Goal: Transaction & Acquisition: Purchase product/service

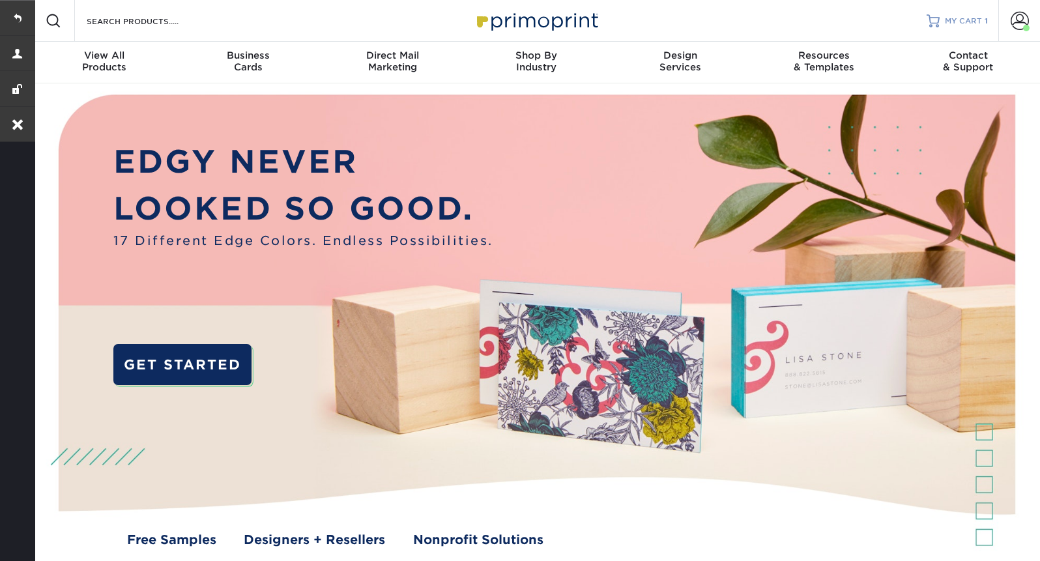
click at [973, 17] on span "MY CART" at bounding box center [963, 21] width 37 height 11
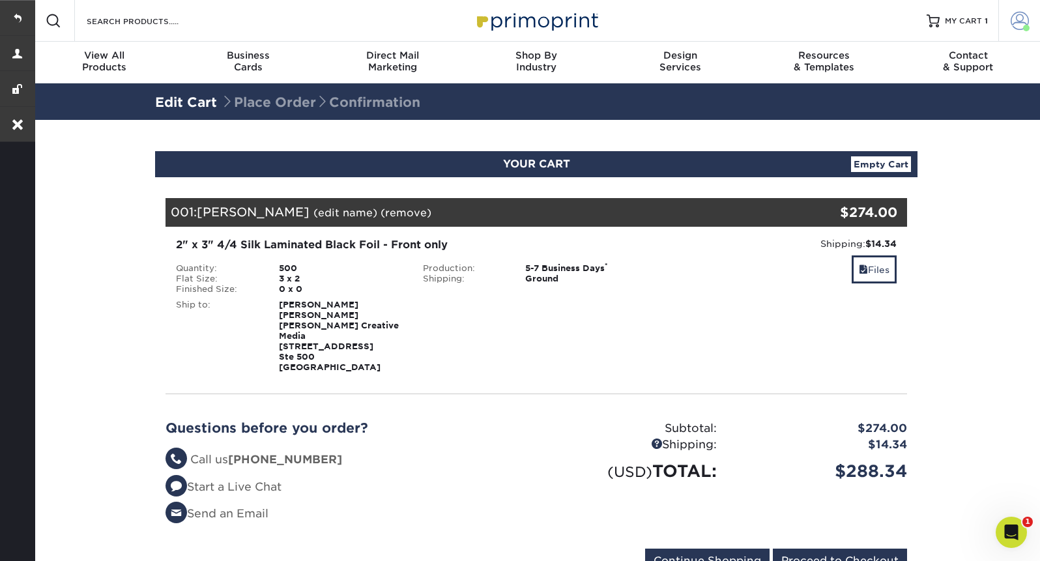
click at [1022, 22] on span at bounding box center [1020, 21] width 18 height 18
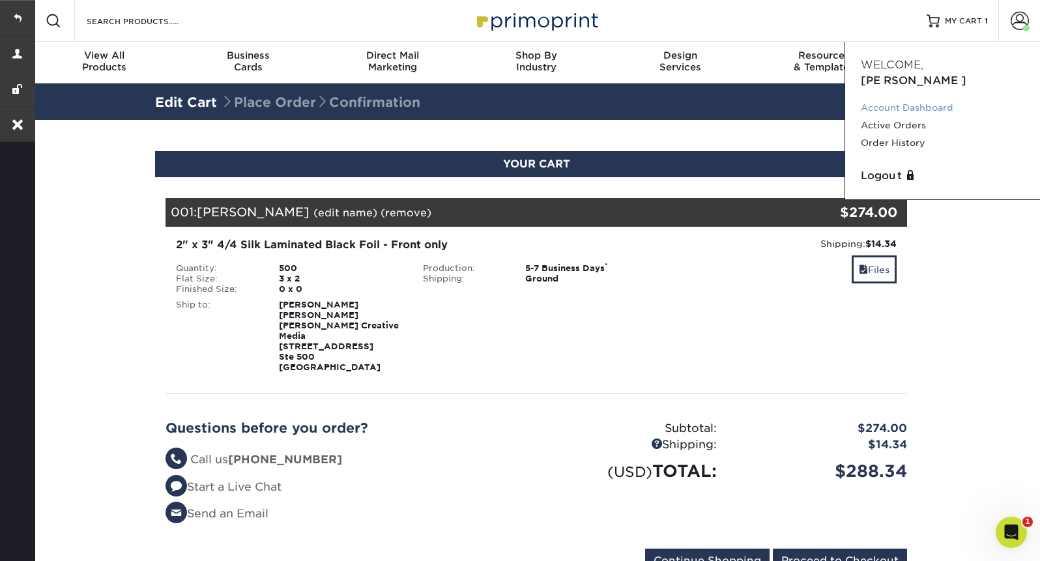
click at [908, 99] on link "Account Dashboard" at bounding box center [943, 108] width 164 height 18
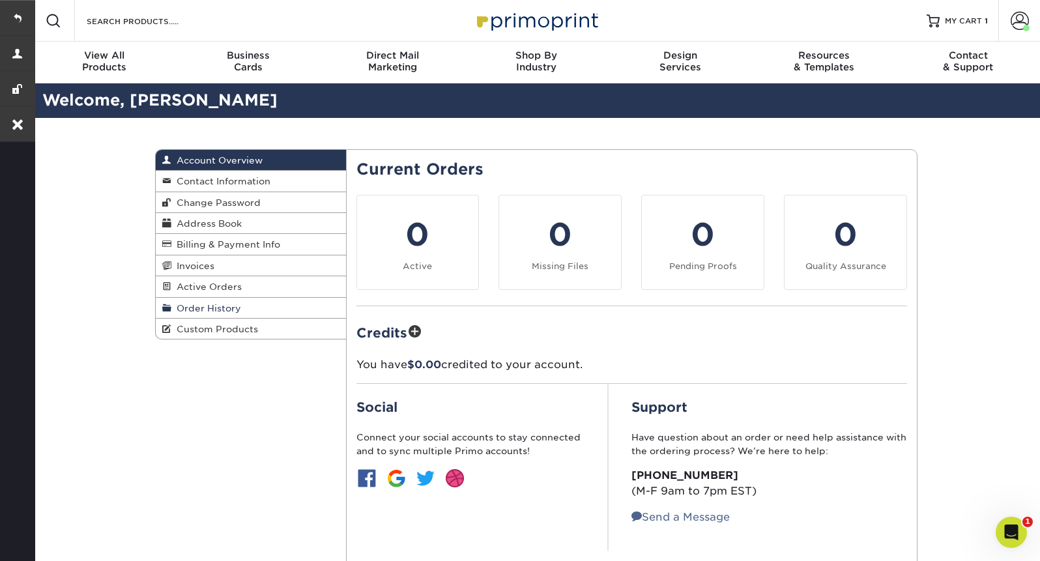
click at [195, 310] on span "Order History" at bounding box center [206, 308] width 70 height 10
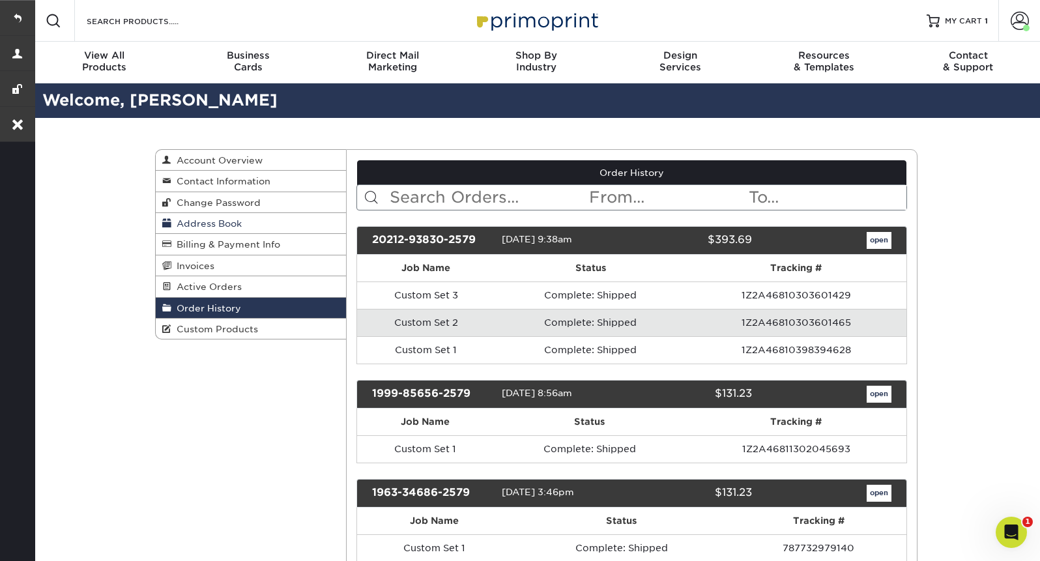
click at [201, 223] on span "Address Book" at bounding box center [206, 223] width 70 height 10
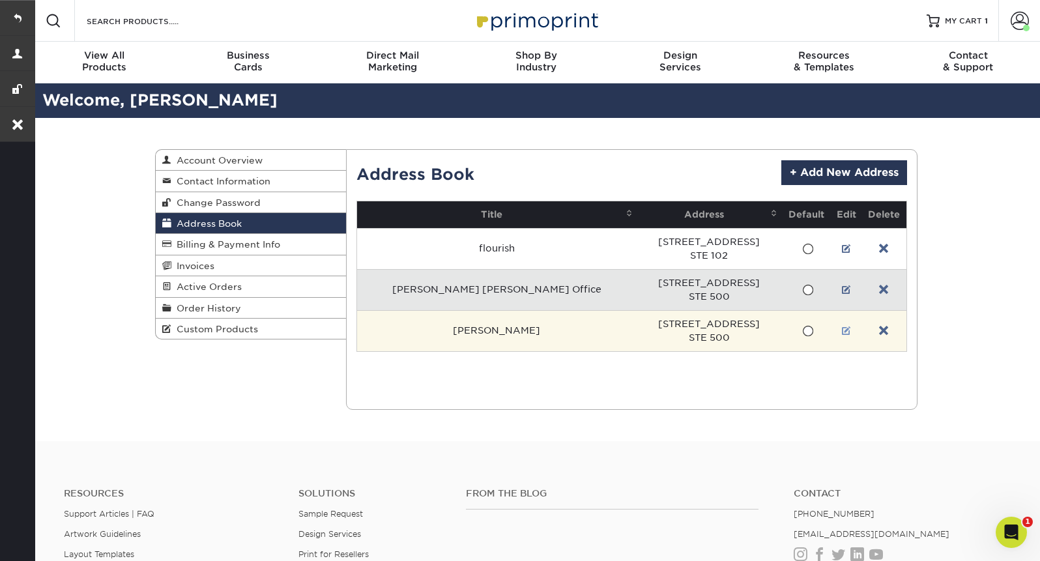
click at [842, 330] on link at bounding box center [846, 331] width 9 height 10
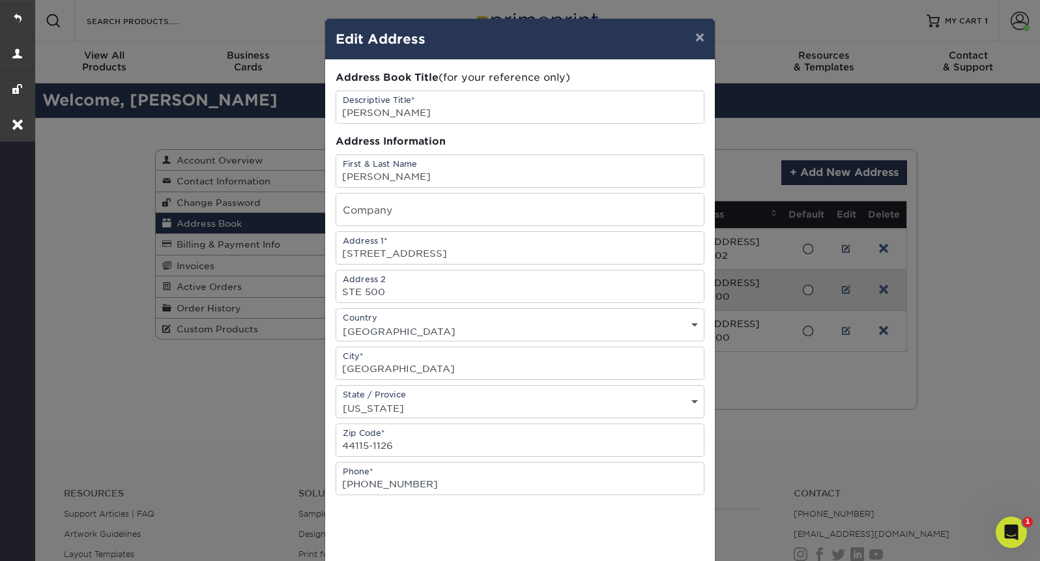
click at [197, 412] on div "× Edit Address Address Book Title (for your reference only) Descriptive Title* …" at bounding box center [520, 280] width 1040 height 561
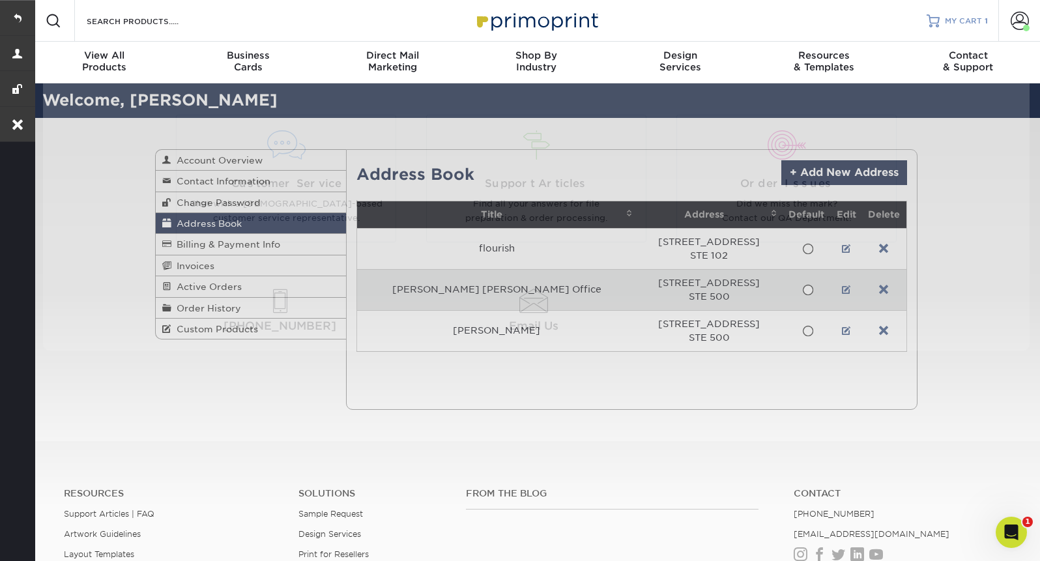
click at [971, 17] on span "MY CART" at bounding box center [963, 21] width 37 height 11
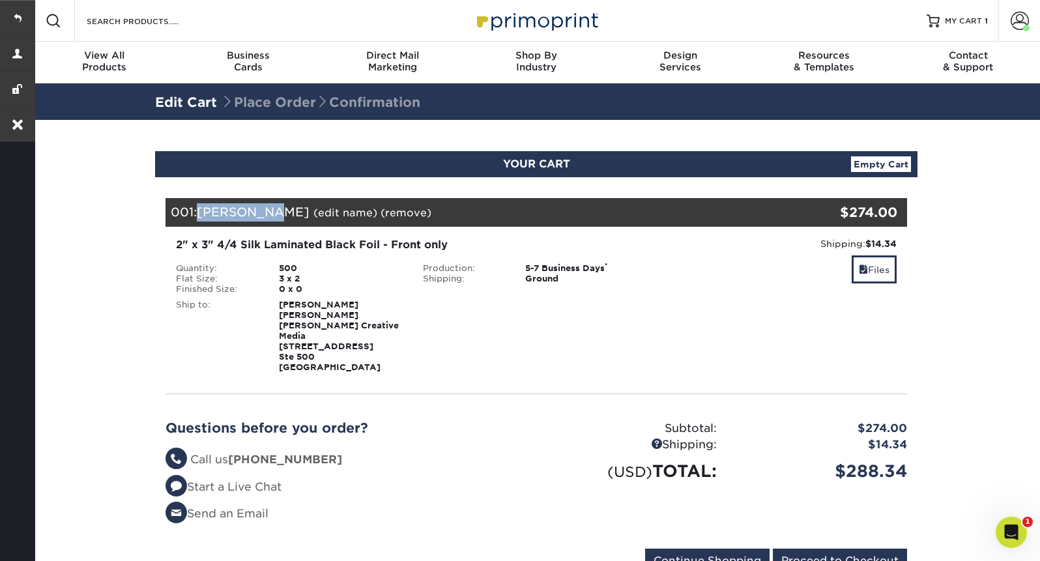
drag, startPoint x: 274, startPoint y: 211, endPoint x: 202, endPoint y: 214, distance: 72.4
click at [202, 214] on span "Tony Weber" at bounding box center [253, 212] width 113 height 14
copy span "Tony Weber"
click at [904, 165] on link "Empty Cart" at bounding box center [881, 164] width 60 height 16
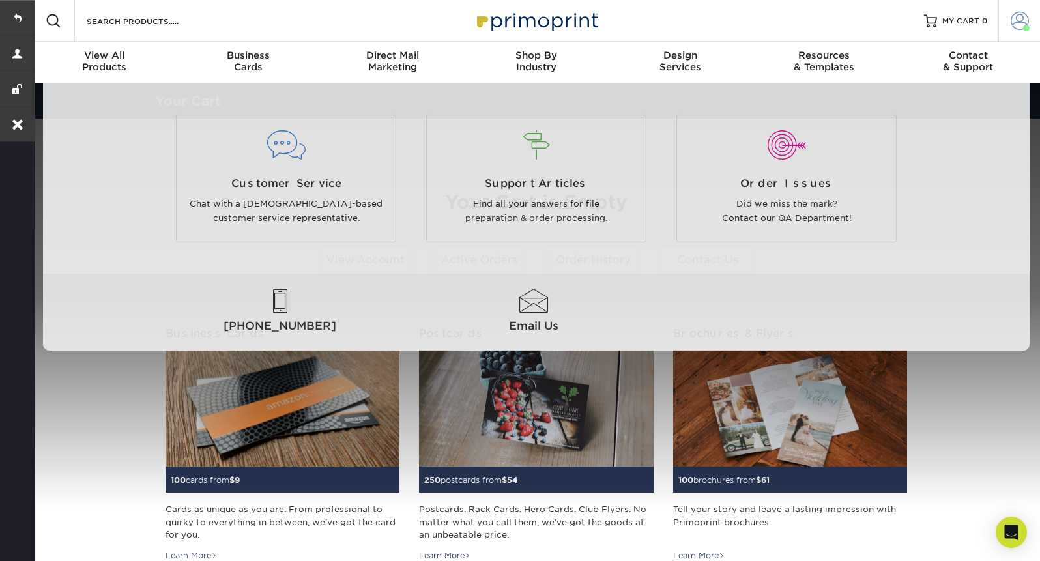
click at [1016, 26] on span at bounding box center [1020, 21] width 18 height 18
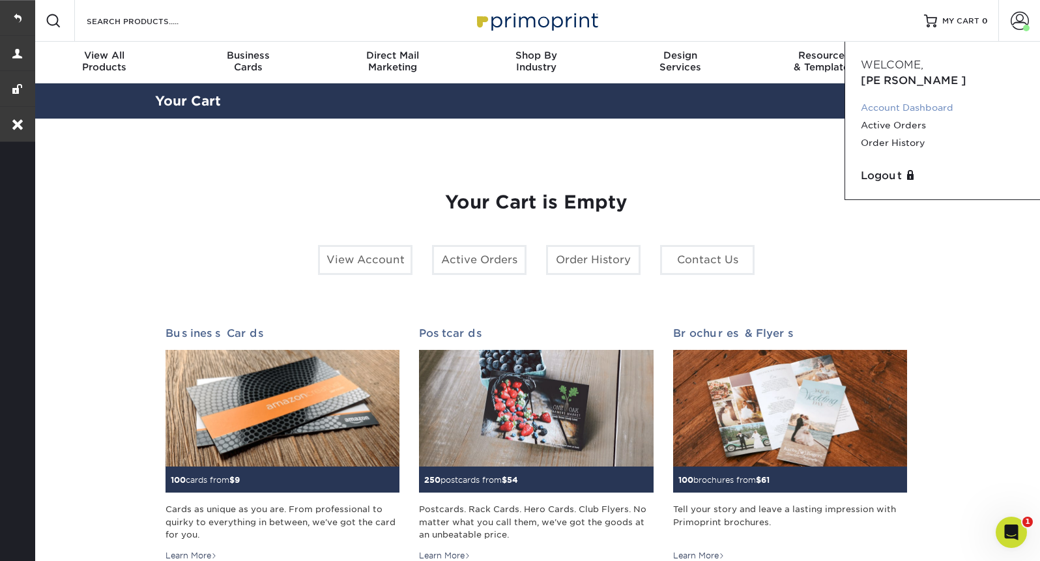
click at [896, 99] on link "Account Dashboard" at bounding box center [943, 108] width 164 height 18
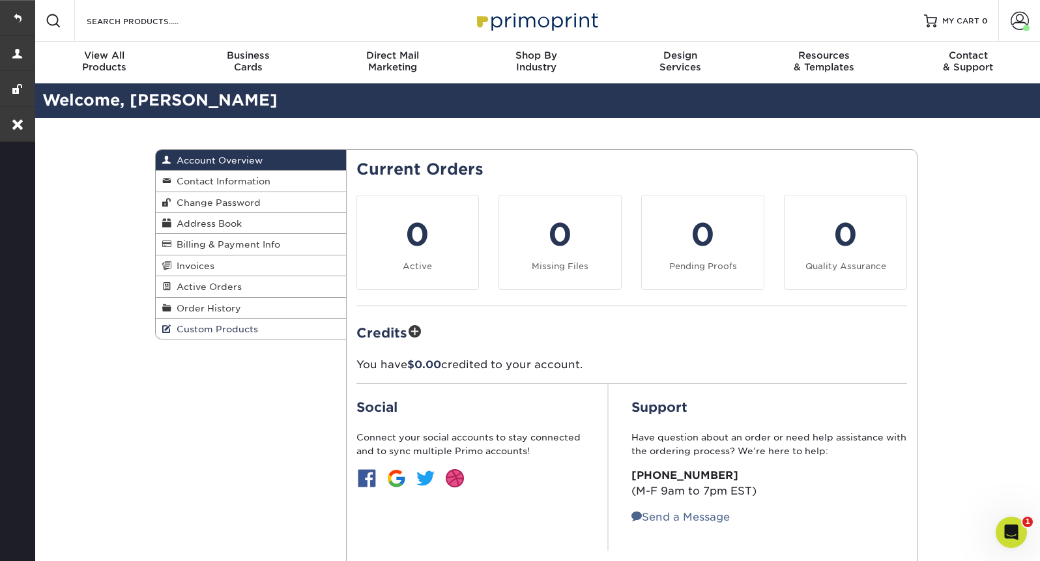
click at [195, 334] on span "Custom Products" at bounding box center [214, 329] width 87 height 10
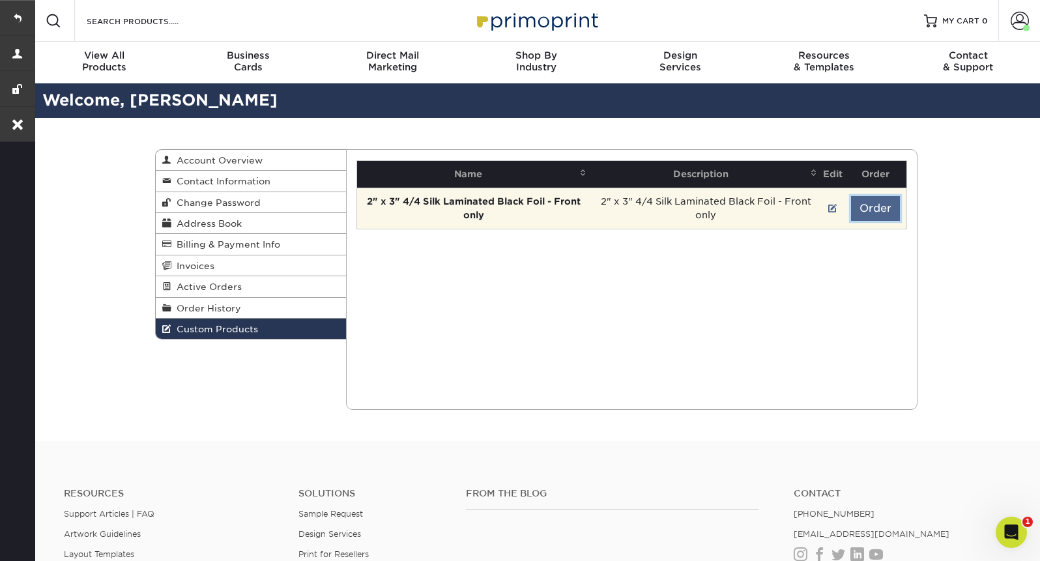
click at [881, 208] on button "Order" at bounding box center [875, 208] width 49 height 25
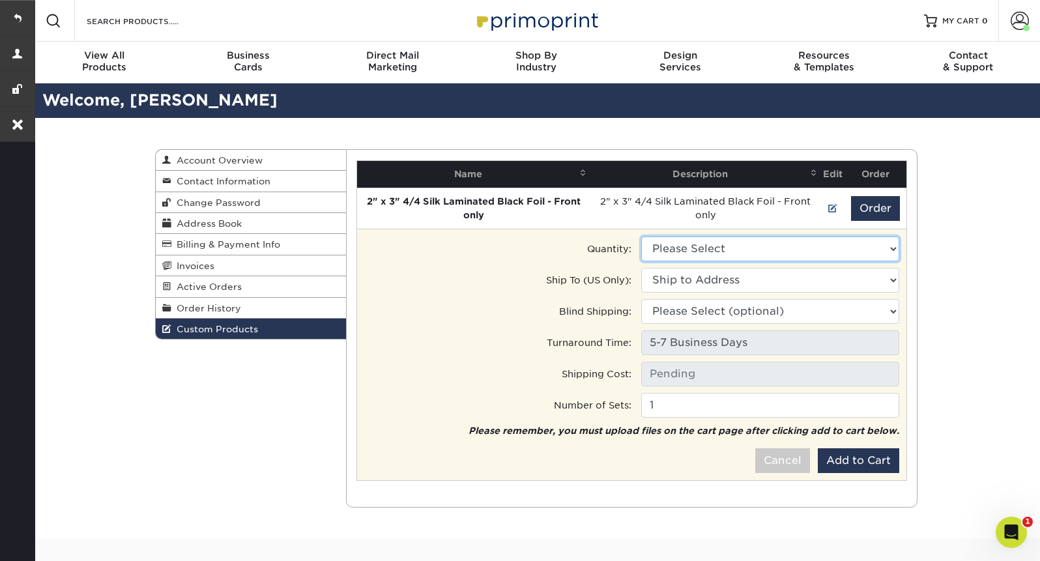
click at [720, 251] on select "Please Select 500 - $274.00" at bounding box center [770, 249] width 258 height 25
select select "0"
click at [641, 237] on select "Please Select 500 - $274.00" at bounding box center [770, 249] width 258 height 25
type input "Ground: $14.34"
click at [719, 281] on select "Ship to Address 1001 Huron Rd E, Cleveland, OH 812 Huron Rd E, Cleveland, OH 81…" at bounding box center [770, 280] width 258 height 25
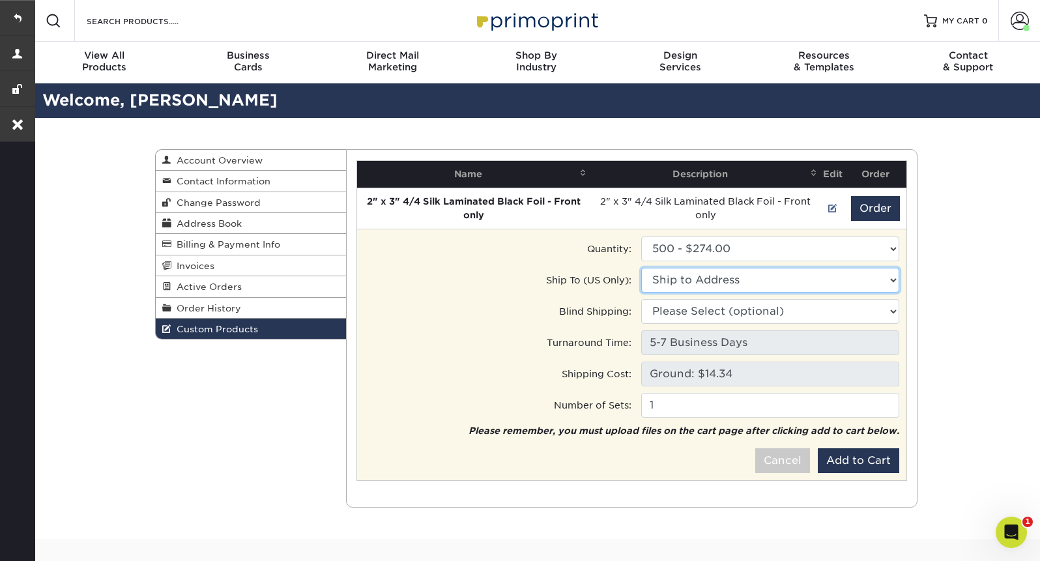
select select "29057"
click at [641, 268] on select "Ship to Address flourish • 1001 Huron Rd E, Cleveland, OH Goldfarb Weber Office…" at bounding box center [770, 280] width 258 height 25
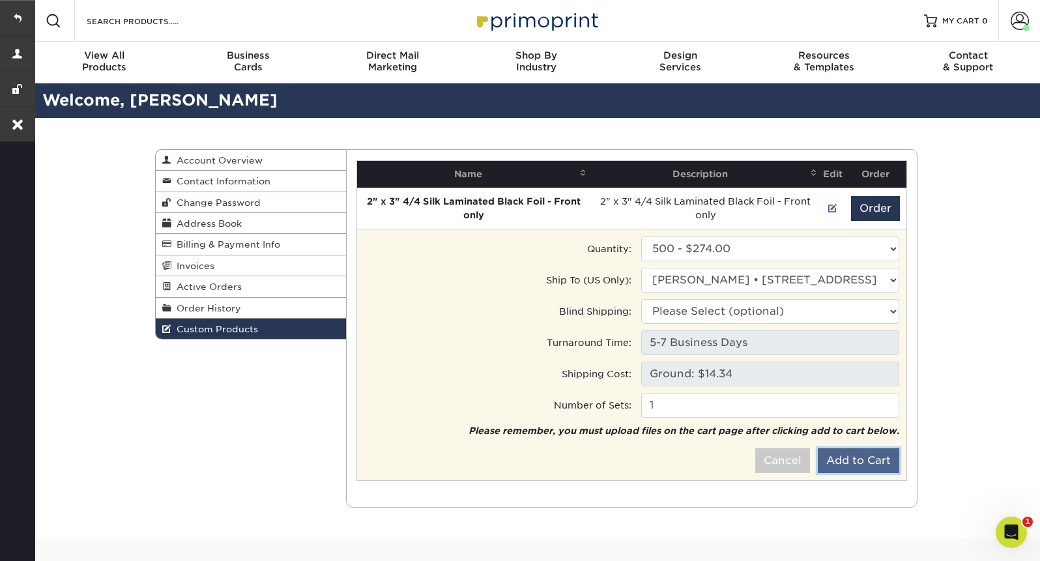
click at [872, 461] on button "Add to Cart" at bounding box center [858, 460] width 81 height 25
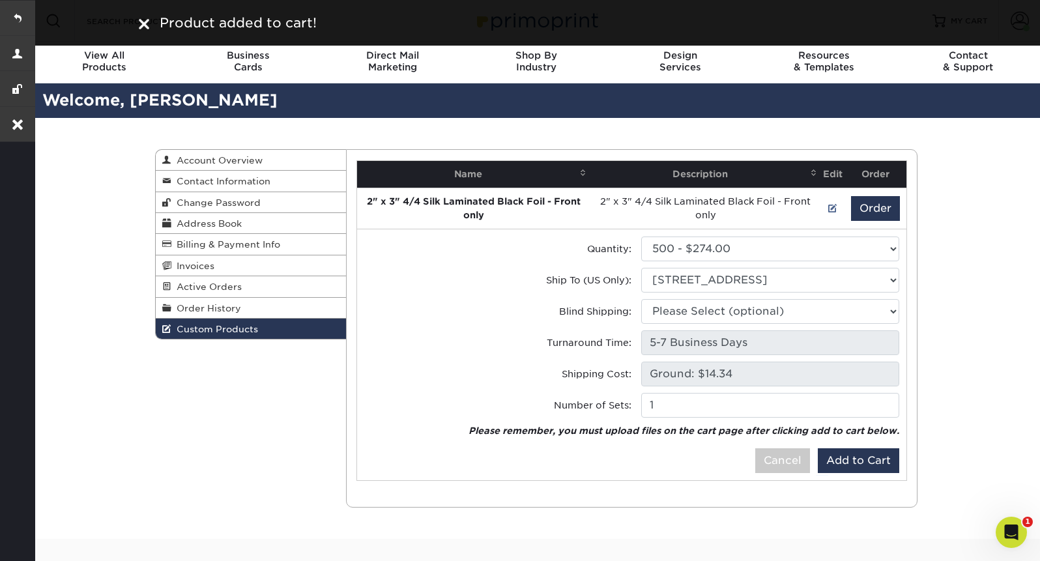
click at [144, 21] on img at bounding box center [144, 24] width 10 height 10
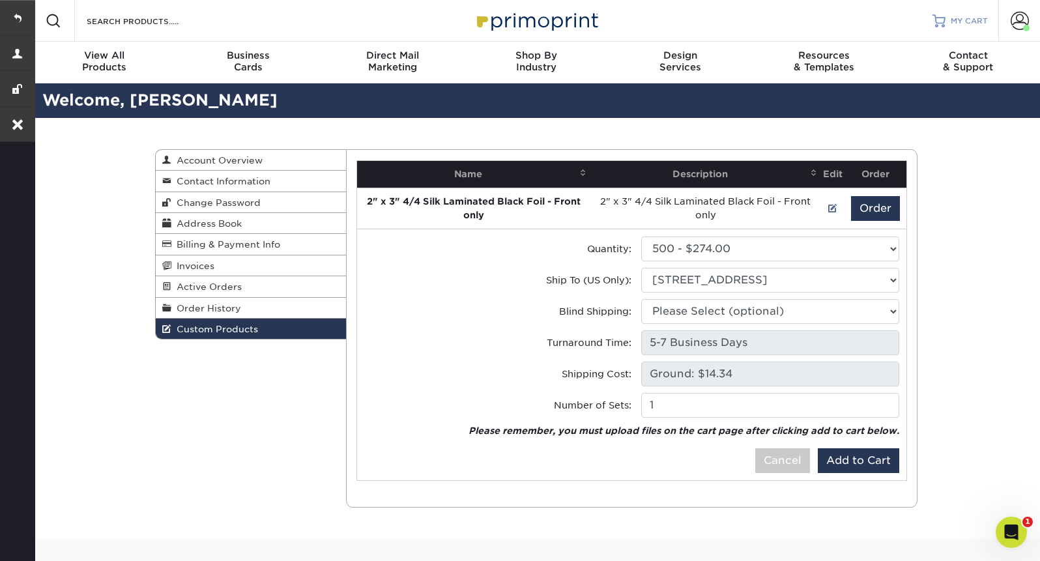
click at [961, 20] on span "MY CART" at bounding box center [969, 21] width 37 height 11
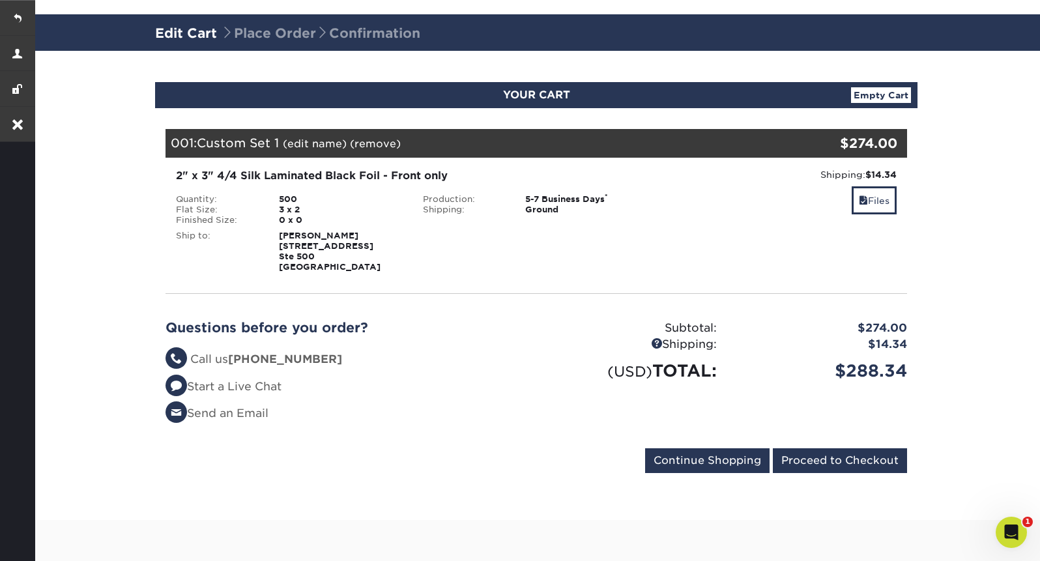
click at [321, 146] on link "(edit name)" at bounding box center [315, 143] width 64 height 12
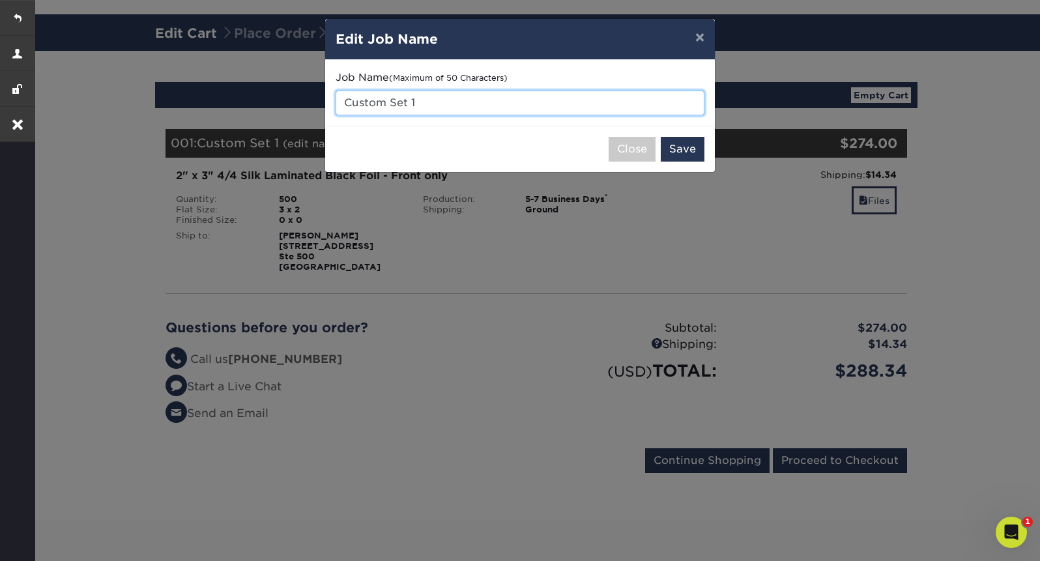
click at [414, 98] on input "Custom Set 1" at bounding box center [520, 103] width 369 height 25
paste input "[PERSON_NAME]"
type input "[PERSON_NAME]"
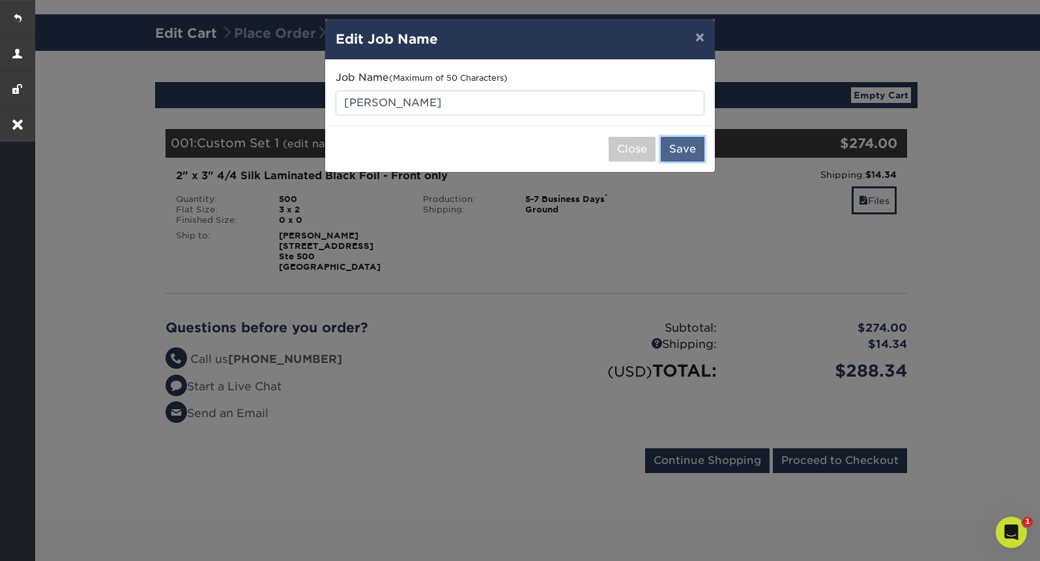
click at [681, 150] on button "Save" at bounding box center [683, 149] width 44 height 25
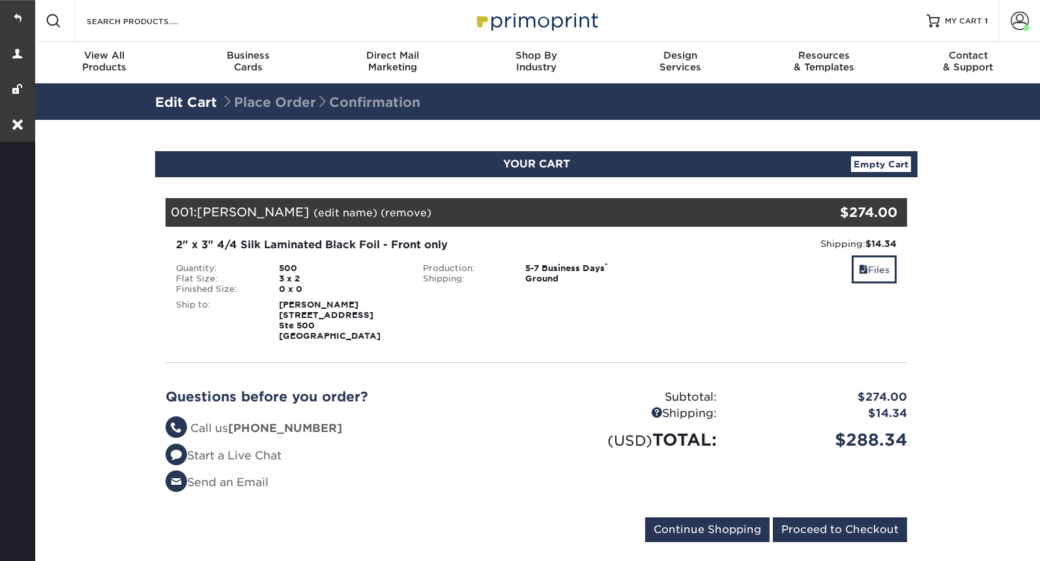
click at [599, 280] on div "Ground" at bounding box center [587, 279] width 144 height 10
click at [24, 10] on link at bounding box center [17, 17] width 35 height 35
